Goal: Communication & Community: Answer question/provide support

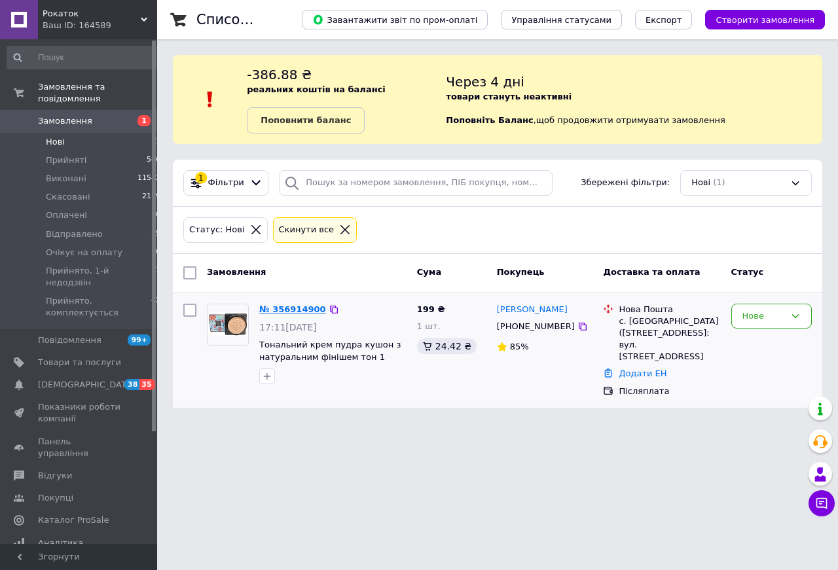
click at [288, 308] on link "№ 356914900" at bounding box center [292, 309] width 67 height 10
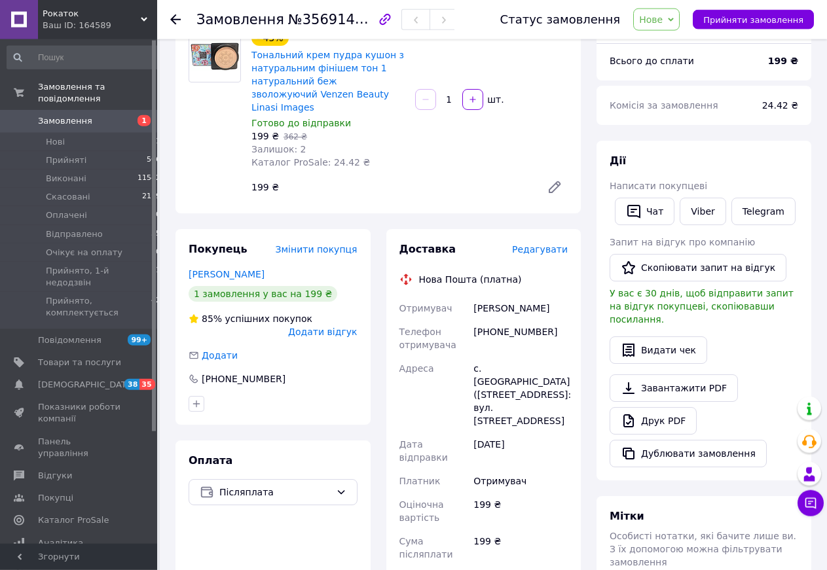
scroll to position [200, 0]
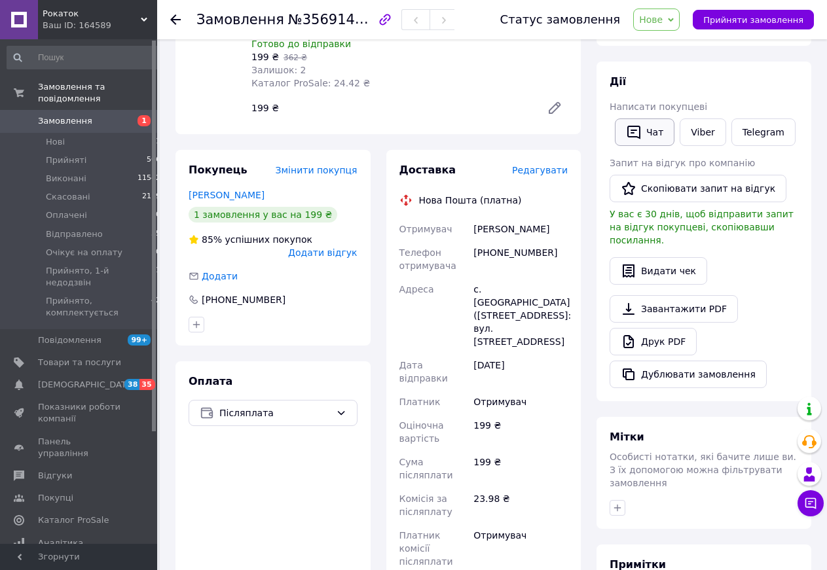
click at [655, 128] on button "Чат" at bounding box center [645, 133] width 60 height 28
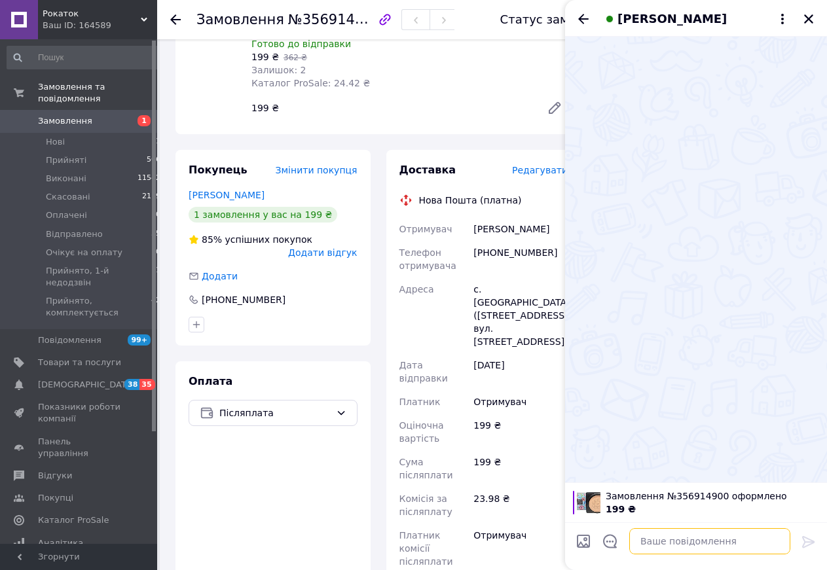
click at [645, 544] on textarea at bounding box center [709, 541] width 161 height 26
paste textarea "Вітаю. Ваше замовлення прийнято інтернет магазином Rokotok маркетплейсу пром.юа…"
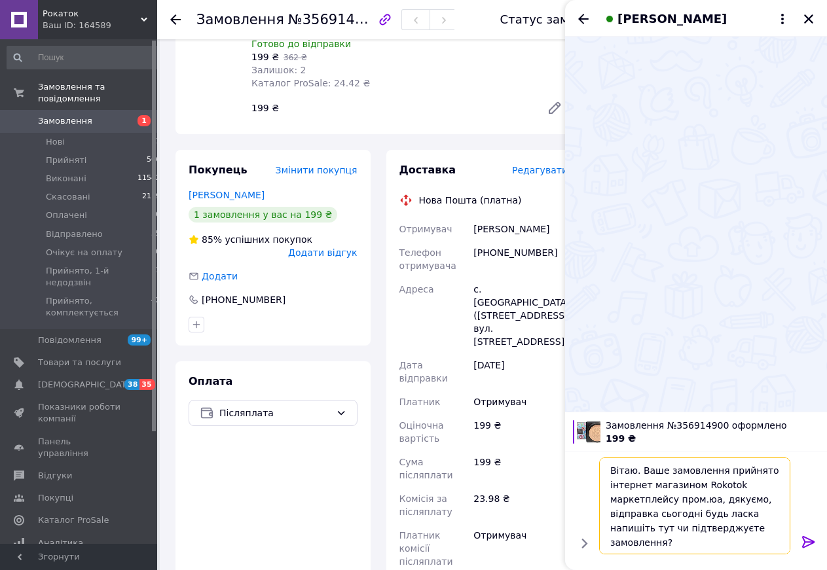
scroll to position [1, 0]
drag, startPoint x: 690, startPoint y: 514, endPoint x: 659, endPoint y: 515, distance: 31.4
click at [659, 515] on textarea "Вітаю. Ваше замовлення прийнято інтернет магазином Rokotok маркетплейсу пром.юа…" at bounding box center [696, 506] width 187 height 97
drag, startPoint x: 694, startPoint y: 513, endPoint x: 657, endPoint y: 515, distance: 36.7
click at [657, 515] on textarea "Вітаю. Ваше замовлення прийнято інтернет магазином Rokotok маркетплейсу пром.юа…" at bounding box center [696, 506] width 187 height 97
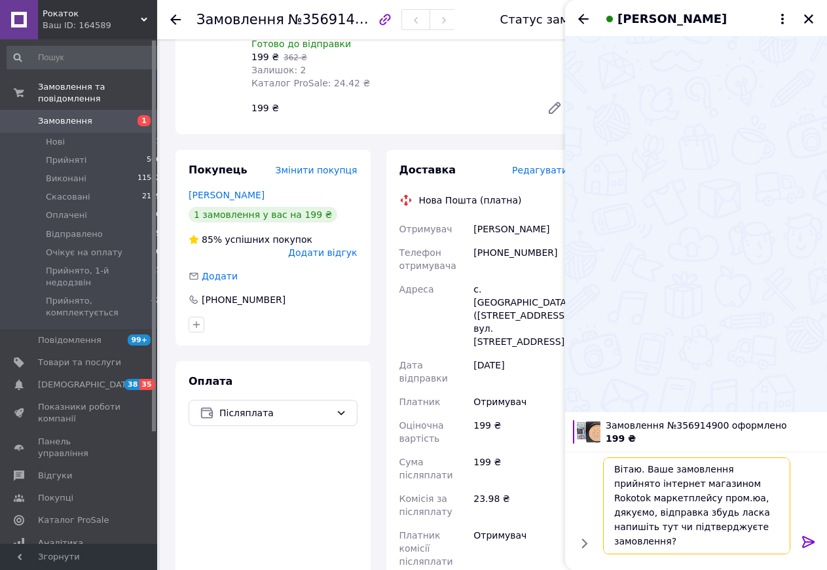
scroll to position [0, 0]
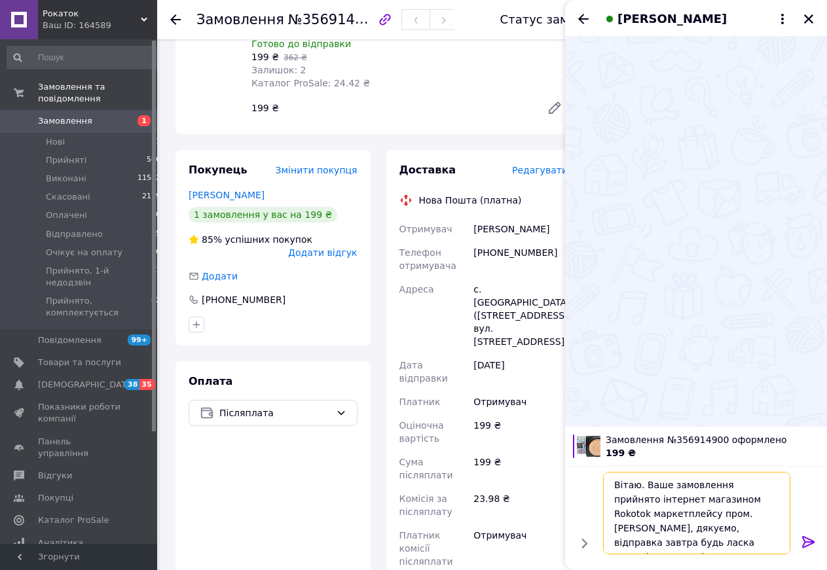
type textarea "Вітаю. Ваше замовлення прийнято інтернет магазином Rokotok маркетплейсу пром.[P…"
click at [811, 540] on icon at bounding box center [808, 542] width 12 height 12
